Goal: Information Seeking & Learning: Learn about a topic

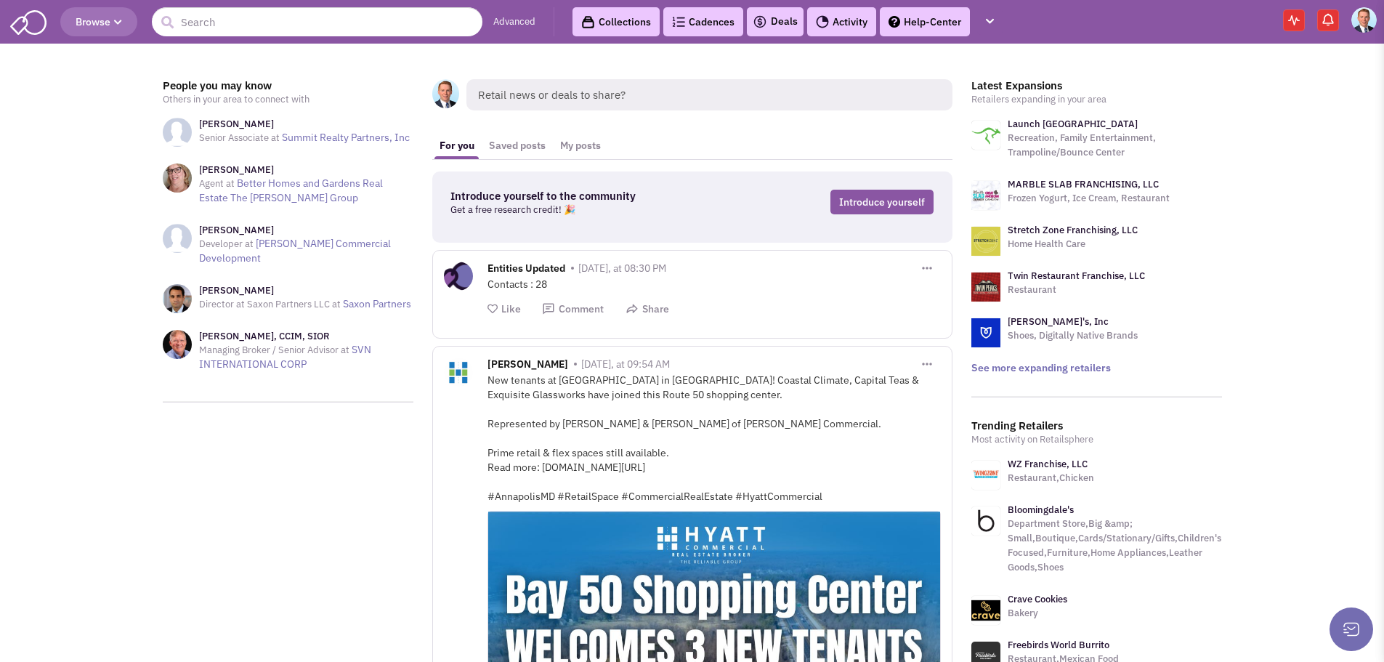
click at [97, 27] on span "Browse" at bounding box center [99, 21] width 46 height 13
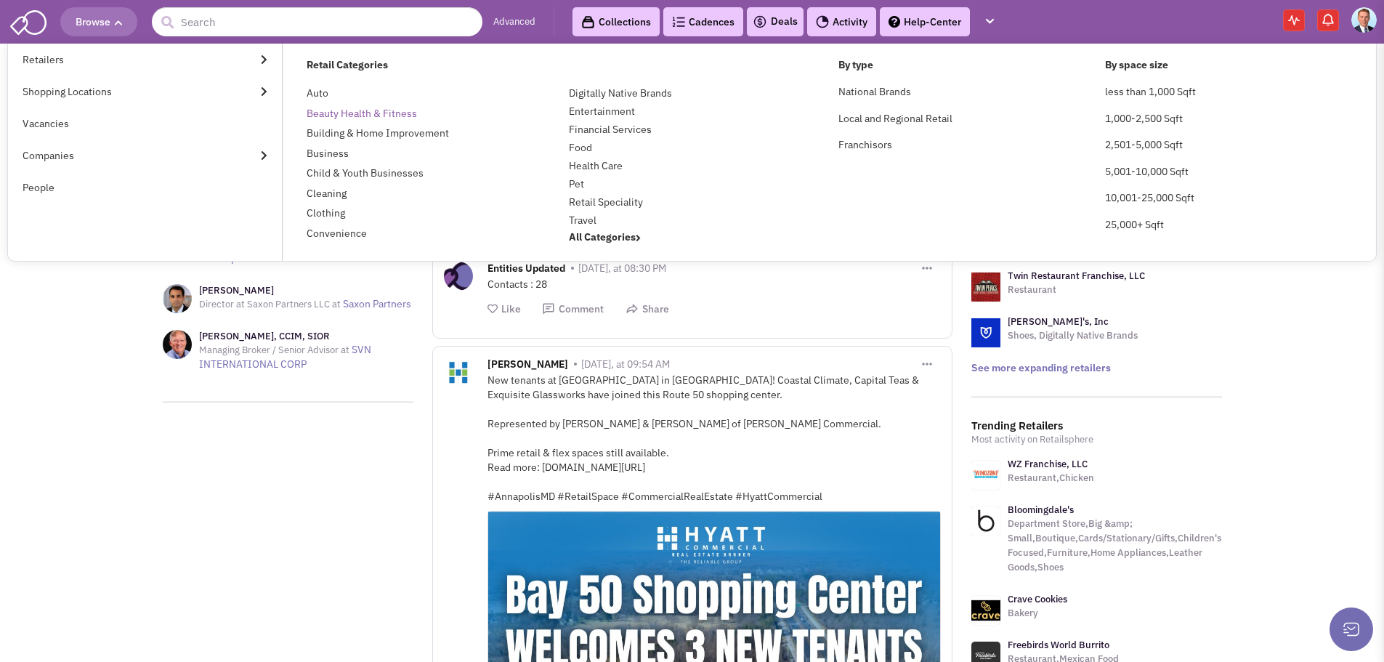
click at [341, 113] on link "Beauty Health & Fitness" at bounding box center [362, 113] width 110 height 13
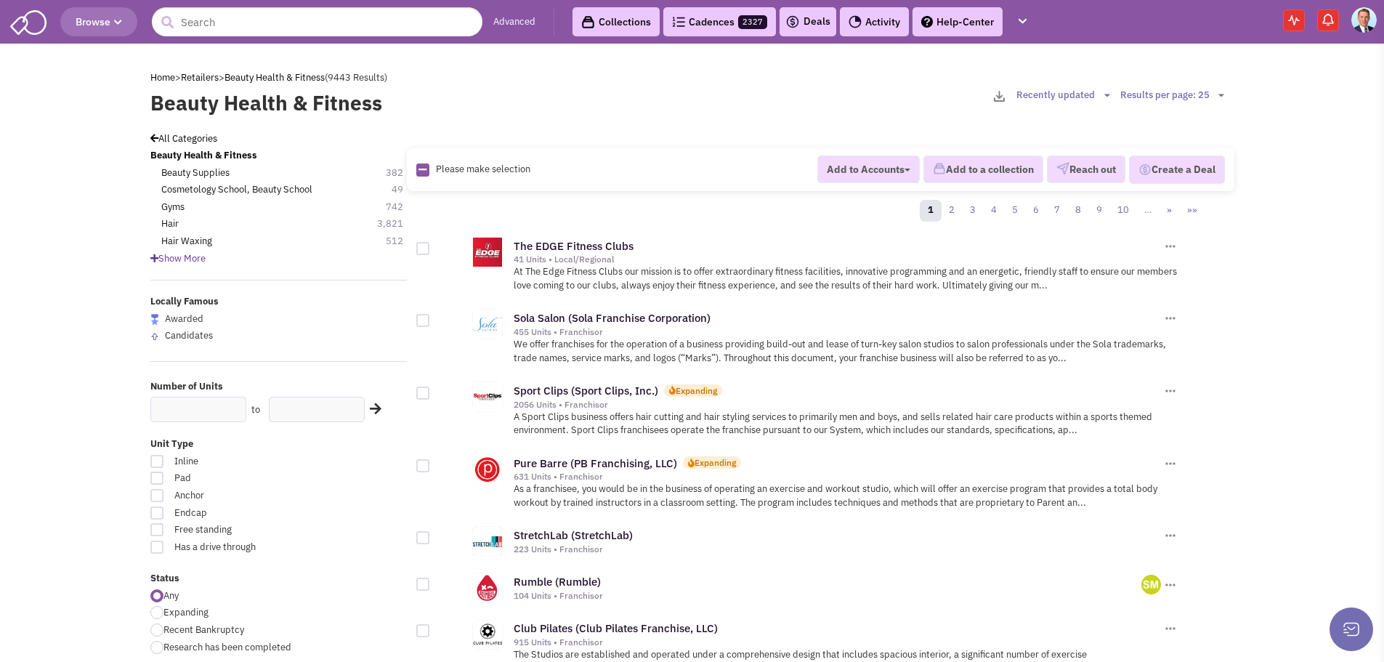
click at [504, 24] on link "Advanced" at bounding box center [514, 22] width 42 height 14
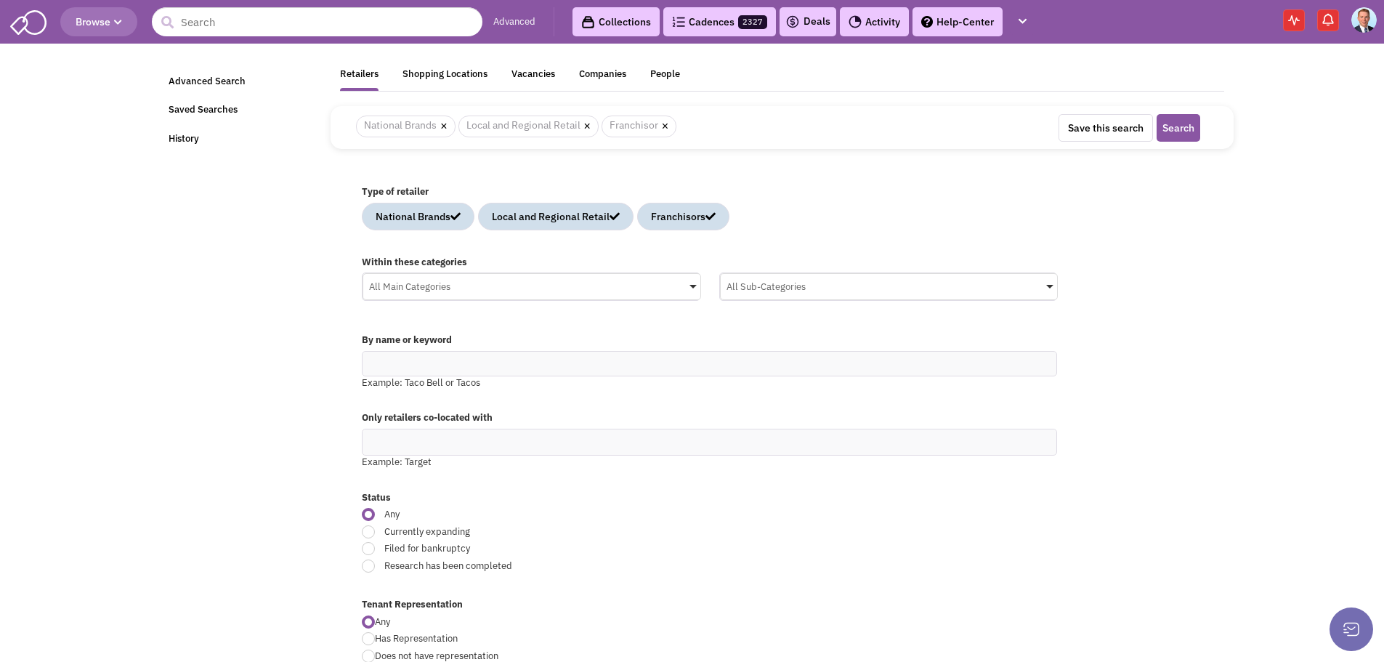
click at [449, 283] on div "All Main Categories" at bounding box center [531, 285] width 337 height 22
click at [0, 0] on input "All Main Categories No results found Main Category Select All Auto Beauty Healt…" at bounding box center [0, 0] width 0 height 0
click at [447, 336] on div "Beauty Health & Fitness" at bounding box center [508, 338] width 232 height 18
click at [447, 325] on input "All Main Categories No results found Main Category Select All Auto Beauty Healt…" at bounding box center [531, 314] width 325 height 21
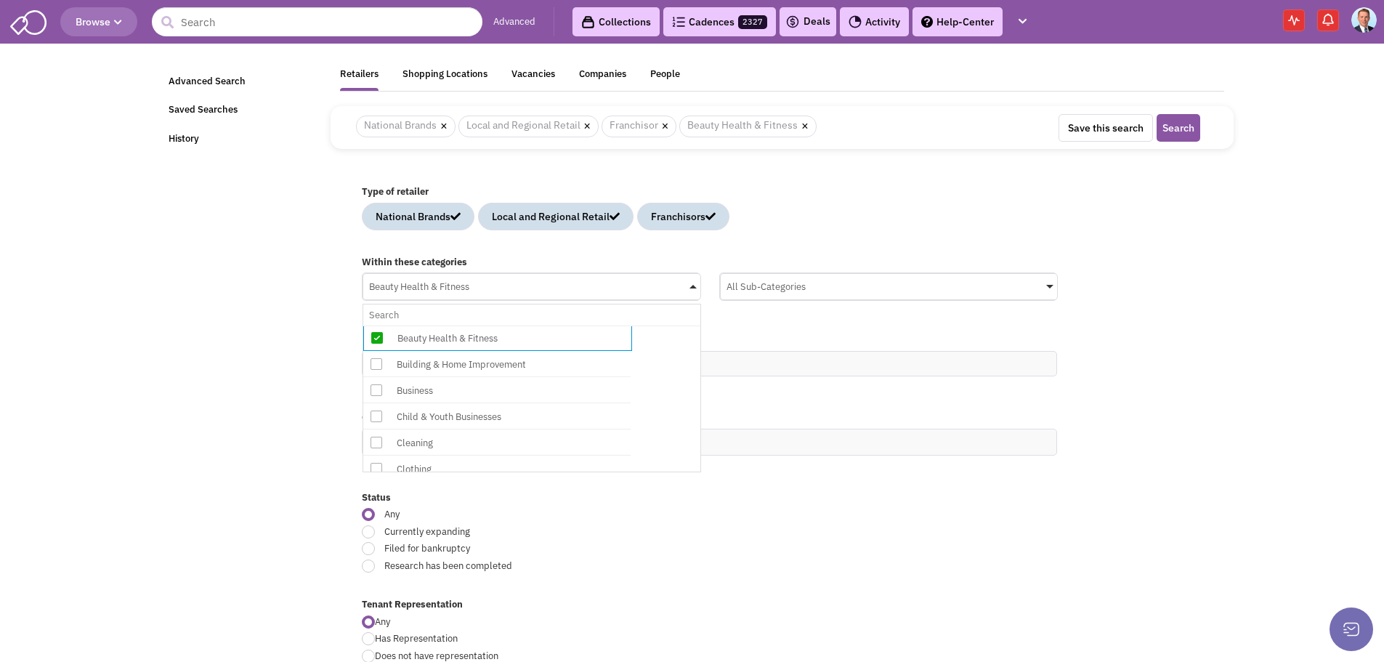
click at [1010, 247] on div "Type of retailer National Brands Local and Regional Retail Franchisors" at bounding box center [781, 213] width 859 height 70
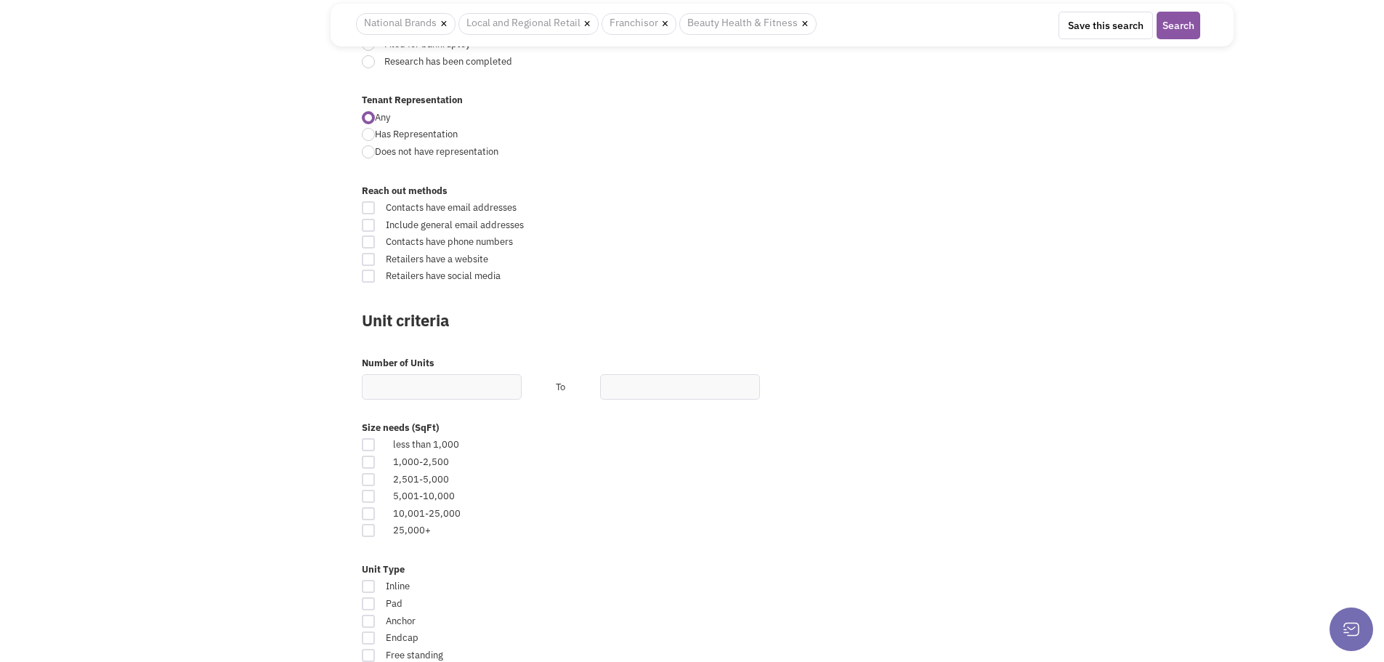
scroll to position [508, 0]
click at [455, 385] on input "text" at bounding box center [442, 382] width 160 height 25
type input "4"
click at [801, 544] on div "Size needs (SqFt) less than 1,000 1,000-2,500 2,501-5,000 5,001-10,000" at bounding box center [781, 481] width 859 height 142
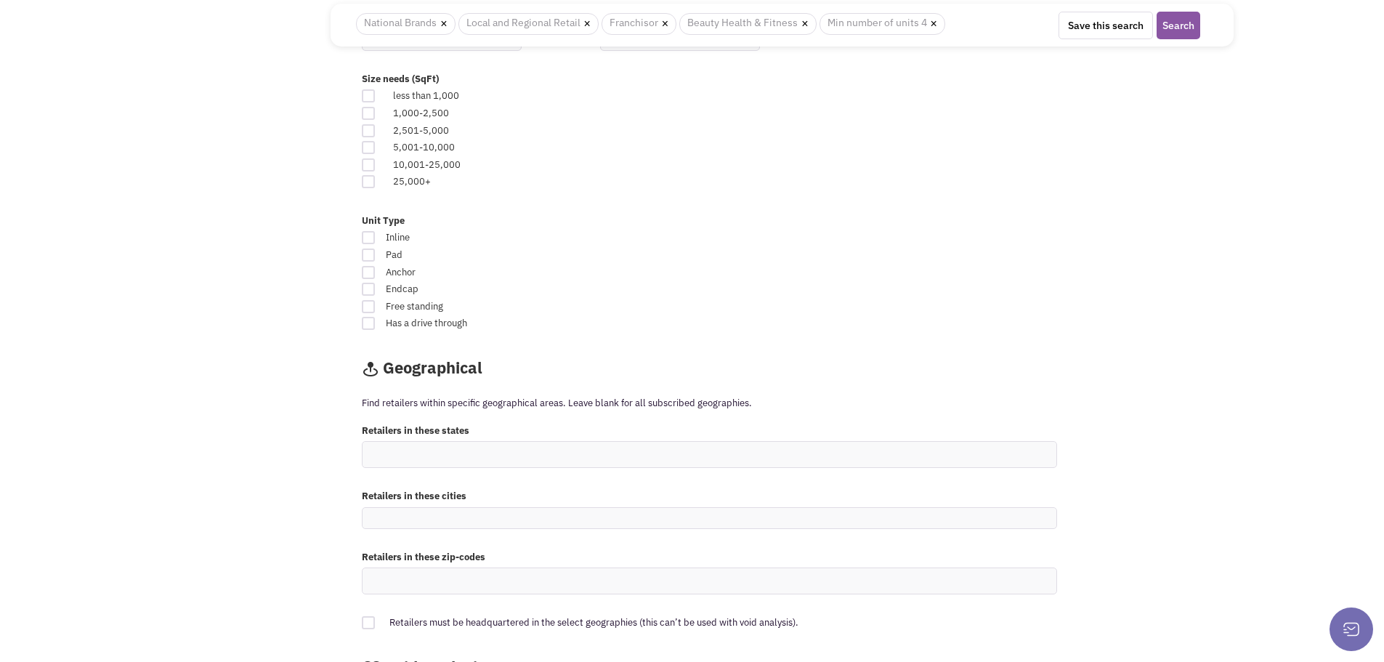
scroll to position [872, 0]
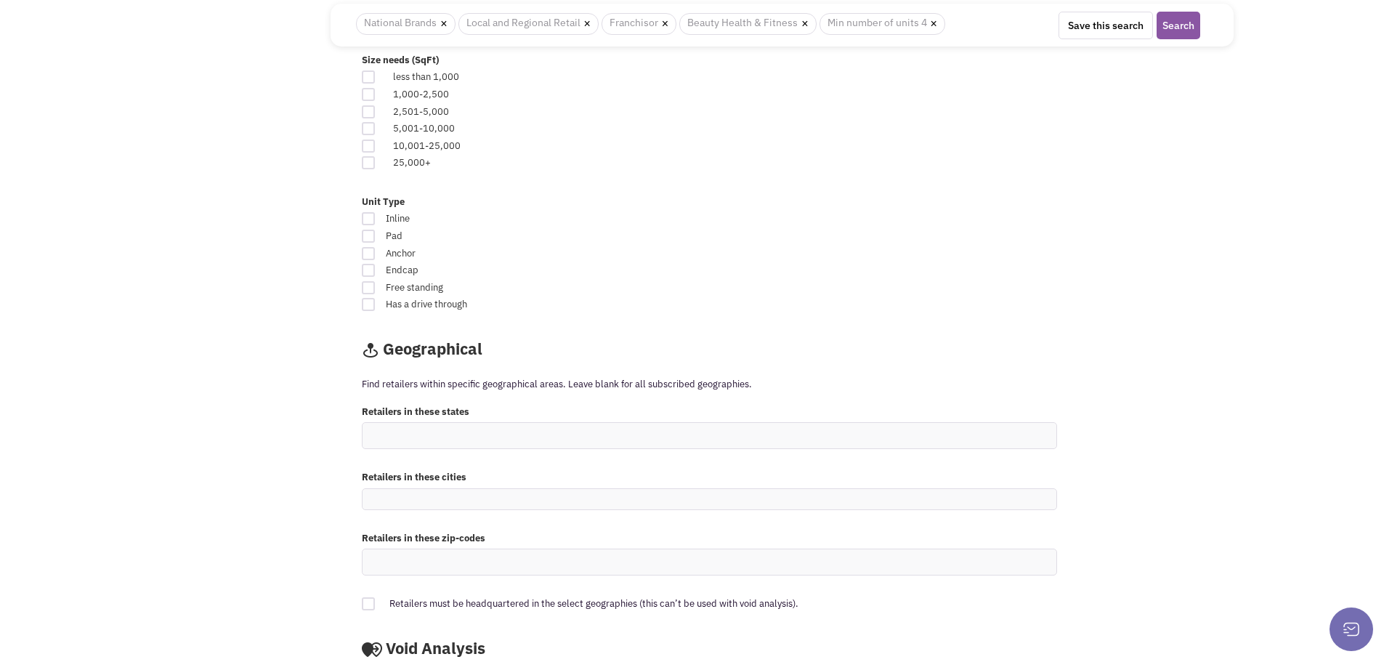
click at [409, 439] on ul at bounding box center [709, 435] width 694 height 25
click at [0, 0] on select at bounding box center [0, 0] width 0 height 0
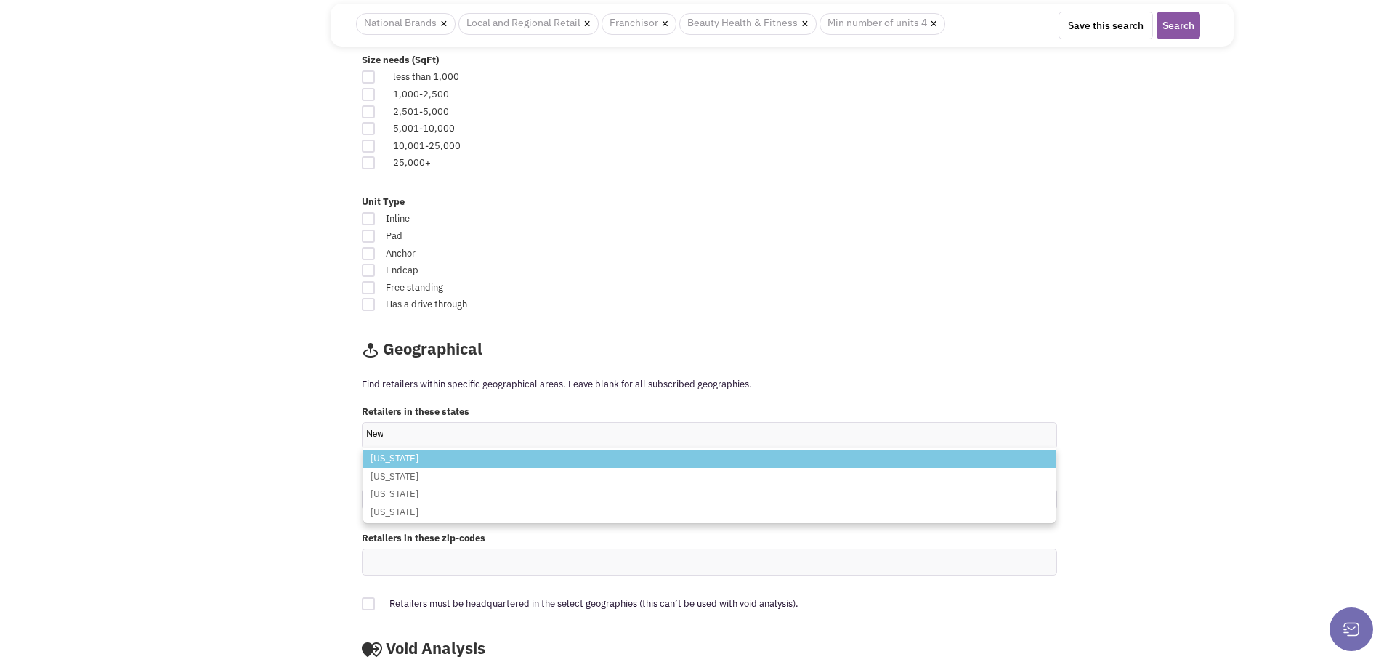
type input "New"
click at [531, 460] on li "[US_STATE]" at bounding box center [709, 459] width 692 height 18
click at [0, 0] on select "[GEOGRAPHIC_DATA][US_STATE] [US_STATE] [US_STATE] [US_STATE]" at bounding box center [0, 0] width 0 height 0
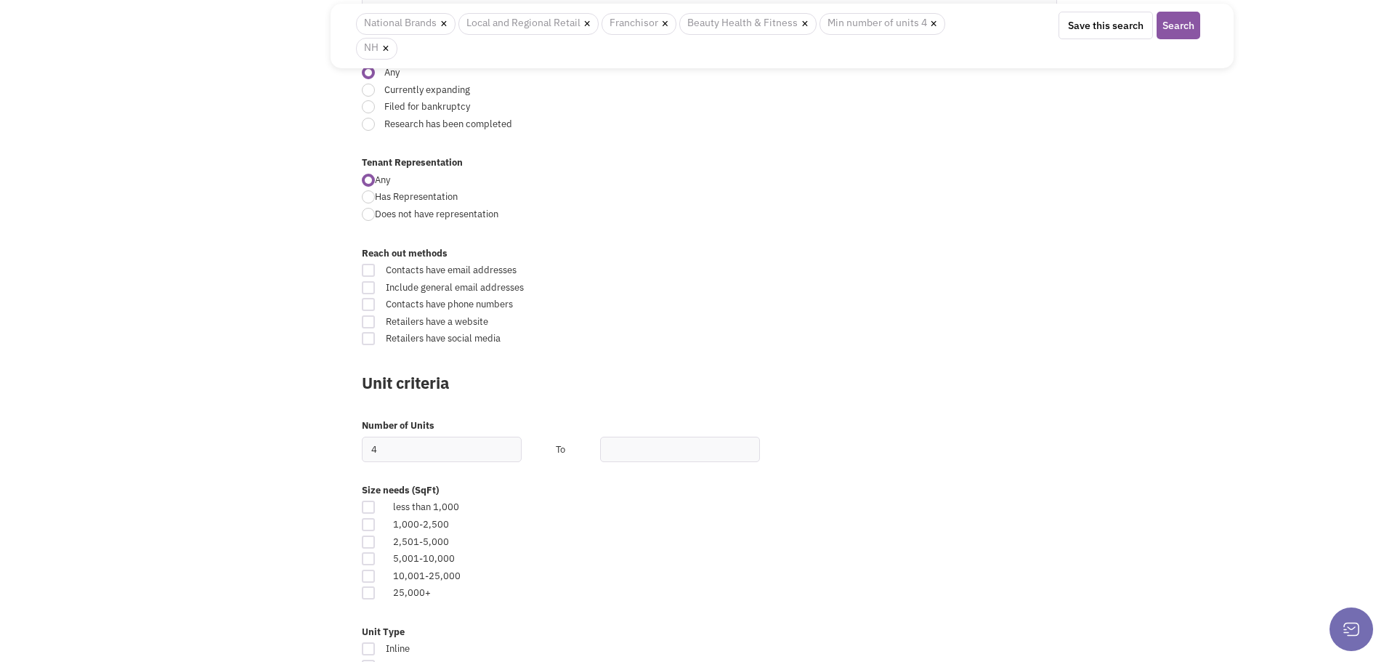
scroll to position [390, 0]
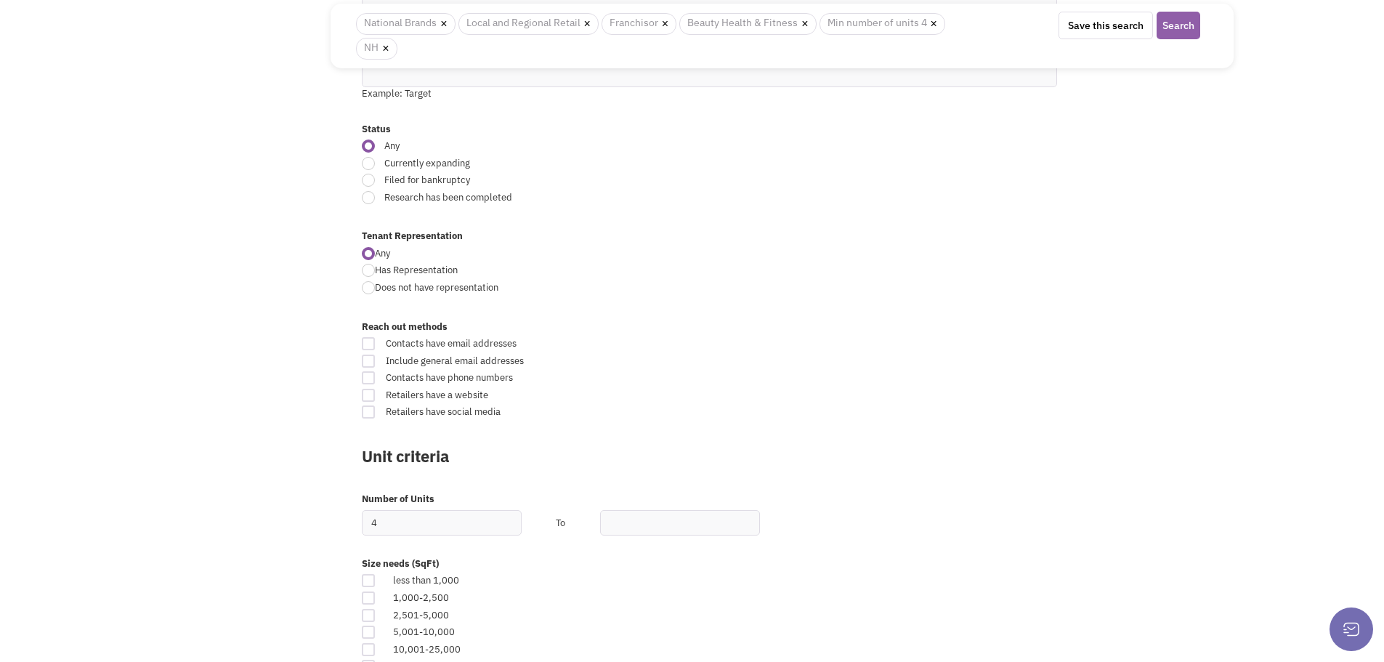
click at [1186, 26] on button "Search" at bounding box center [1178, 26] width 44 height 28
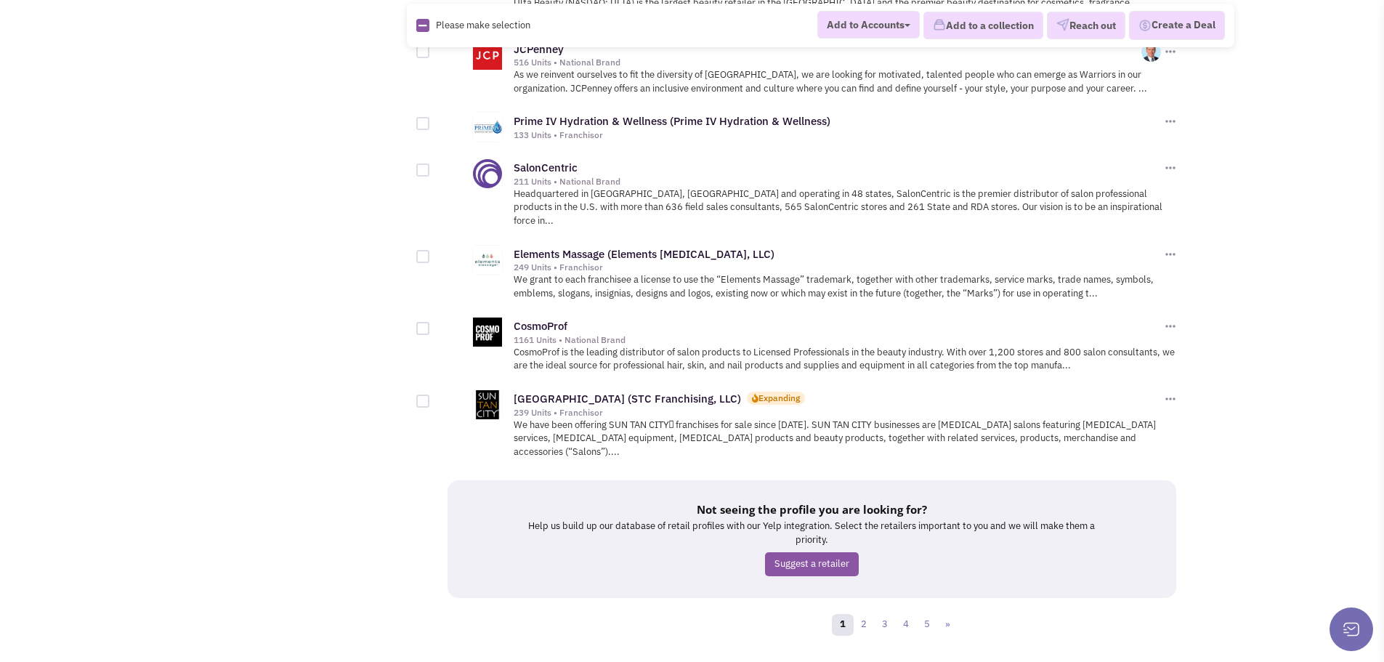
scroll to position [1565, 0]
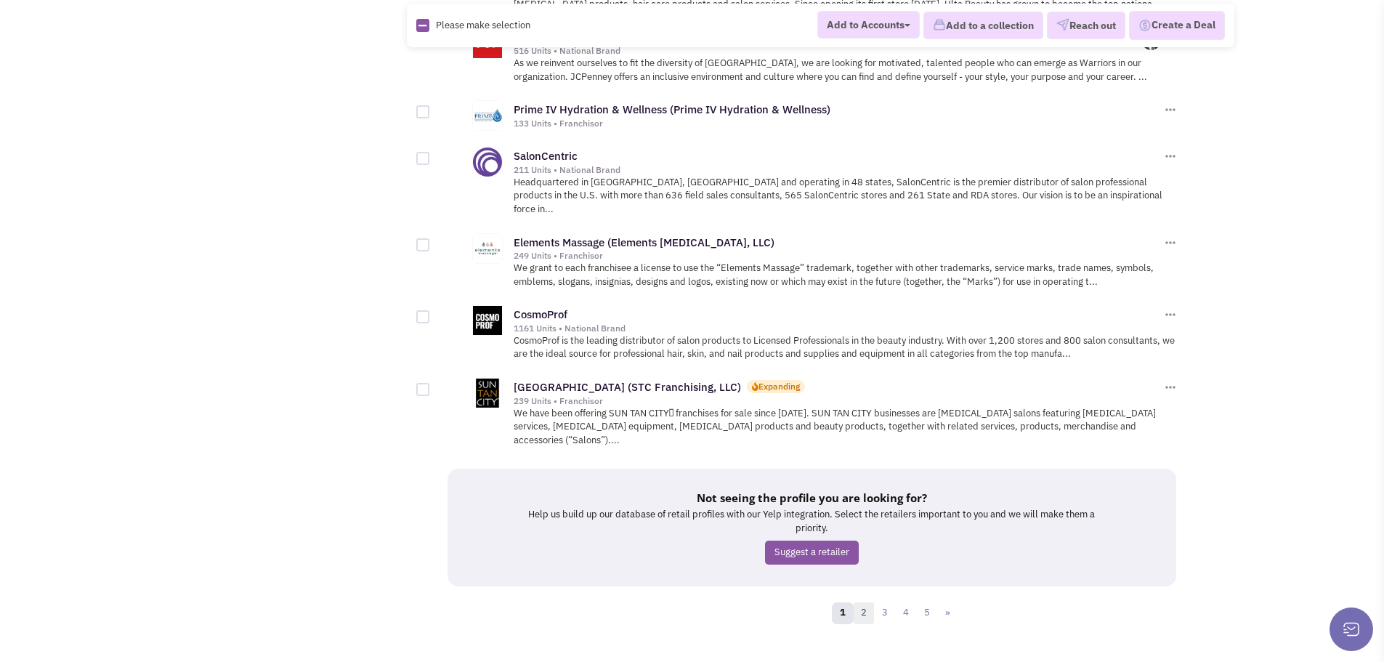
click at [864, 602] on link "2" at bounding box center [864, 613] width 22 height 22
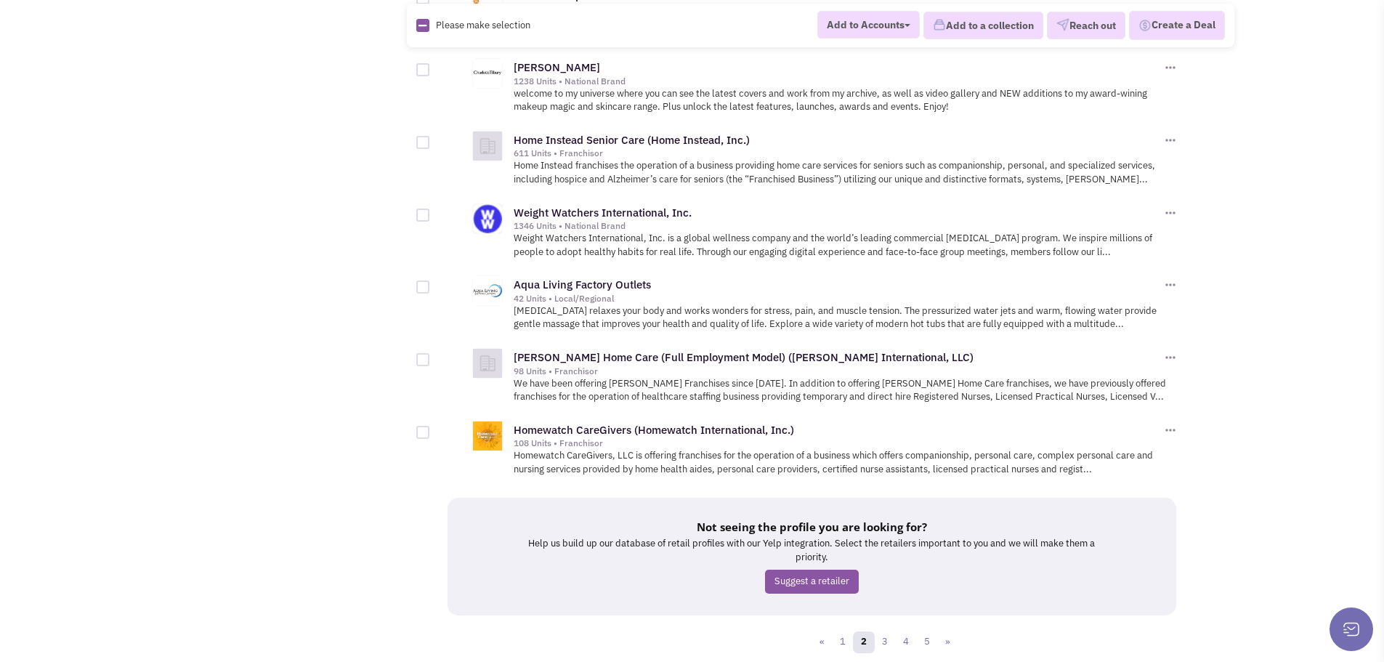
scroll to position [1578, 0]
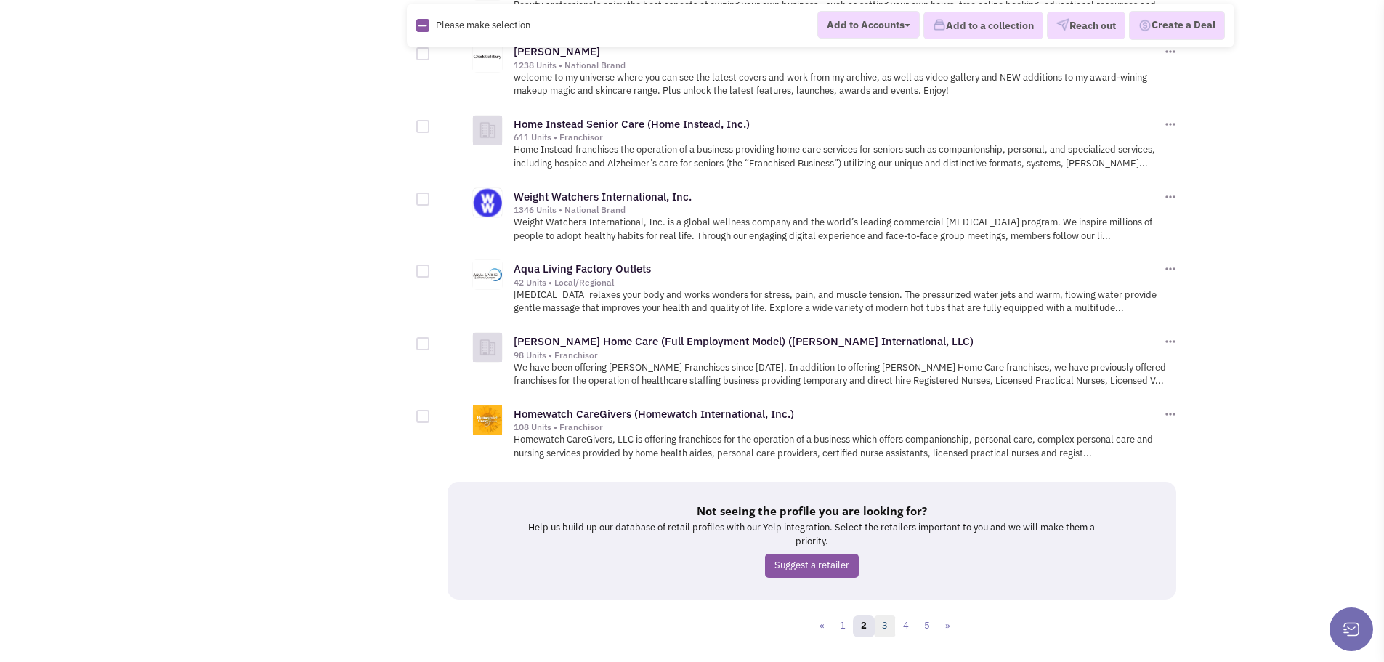
click at [885, 615] on link "3" at bounding box center [885, 626] width 22 height 22
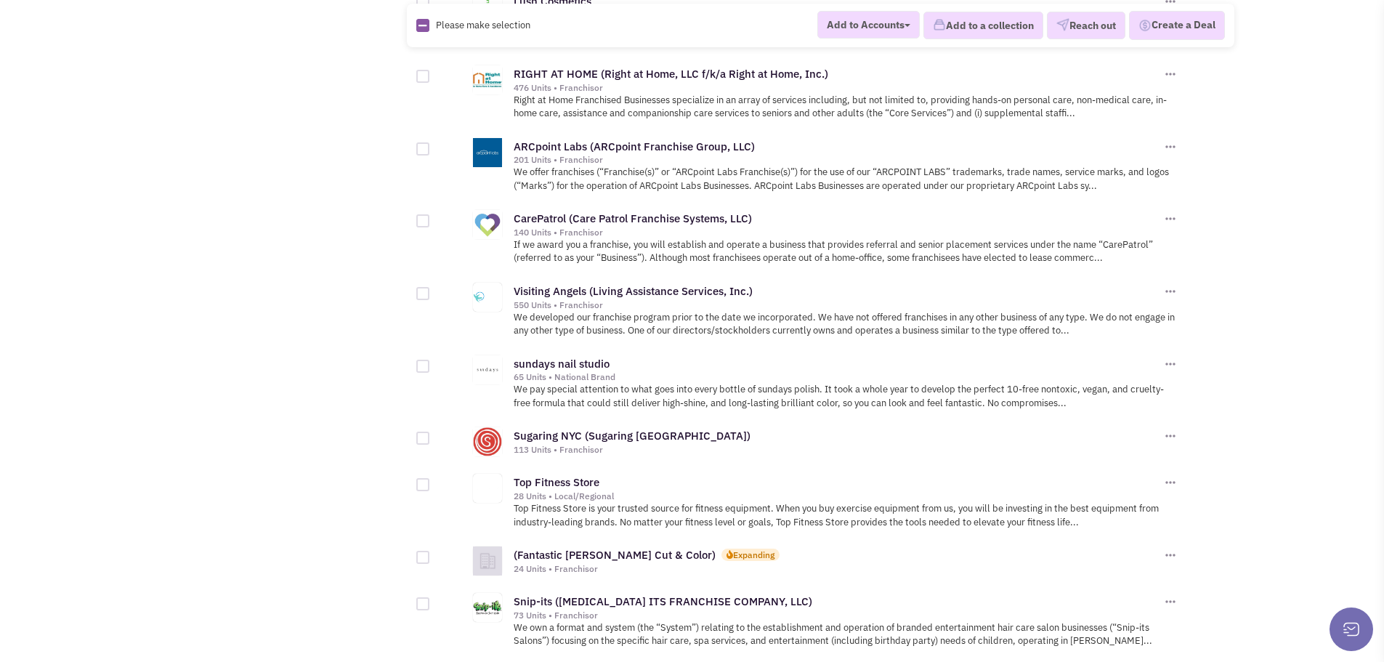
scroll to position [1380, 0]
